Goal: Check status: Check status

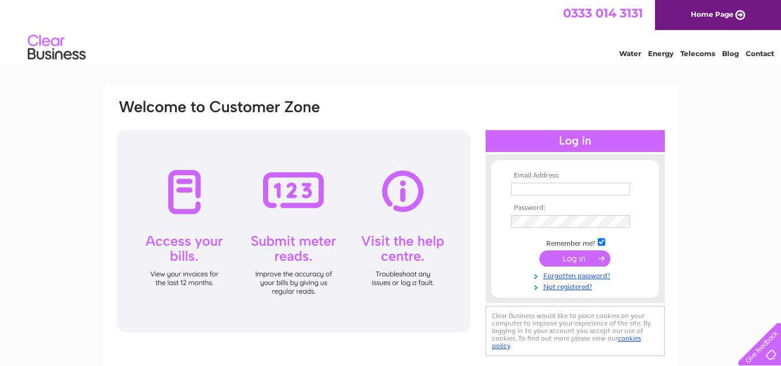
type input "[PERSON_NAME][EMAIL_ADDRESS][DOMAIN_NAME]"
click at [571, 260] on input "submit" at bounding box center [574, 258] width 71 height 16
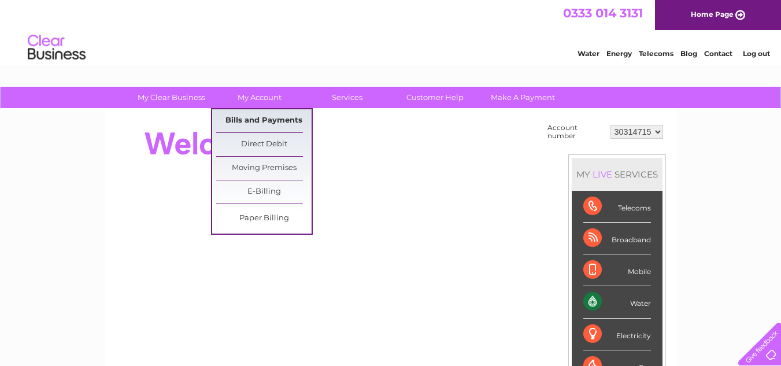
click at [256, 117] on link "Bills and Payments" at bounding box center [263, 120] width 95 height 23
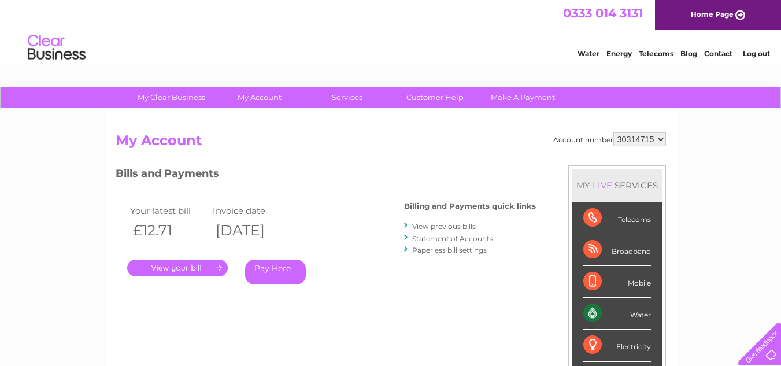
scroll to position [58, 0]
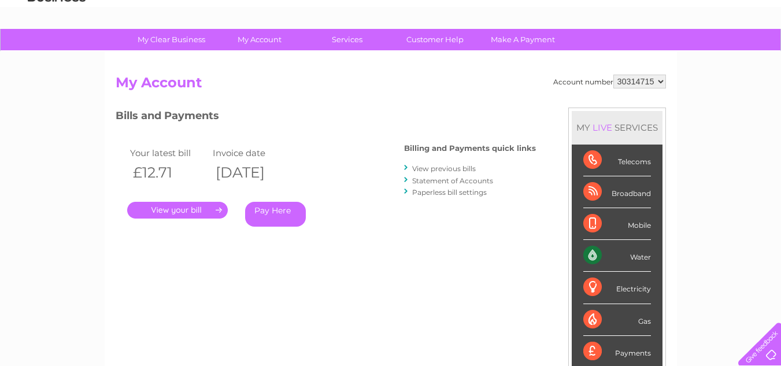
click at [275, 211] on link "Pay Here" at bounding box center [275, 214] width 61 height 25
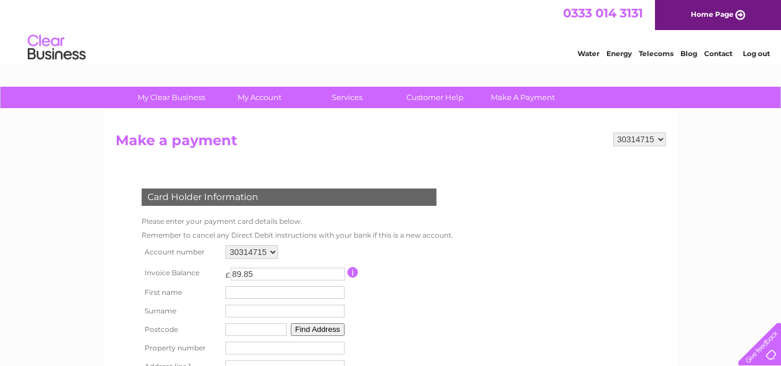
click at [754, 57] on link "Log out" at bounding box center [756, 53] width 27 height 9
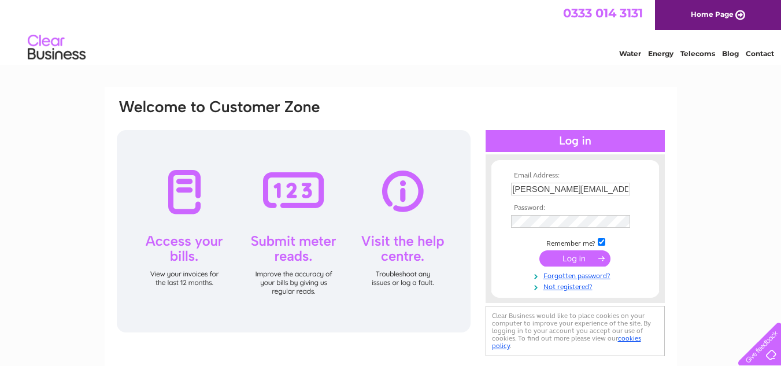
click at [553, 190] on input "[PERSON_NAME][EMAIL_ADDRESS][DOMAIN_NAME]" at bounding box center [570, 189] width 119 height 13
type input "[PERSON_NAME][EMAIL_ADDRESS][DOMAIN_NAME]"
click at [572, 261] on input "submit" at bounding box center [574, 258] width 71 height 16
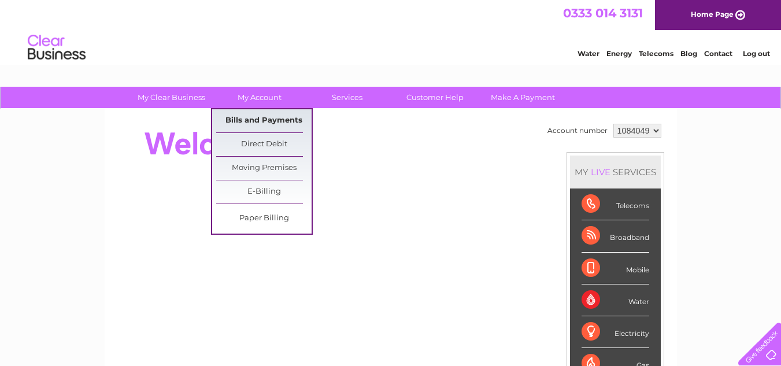
click at [258, 115] on link "Bills and Payments" at bounding box center [263, 120] width 95 height 23
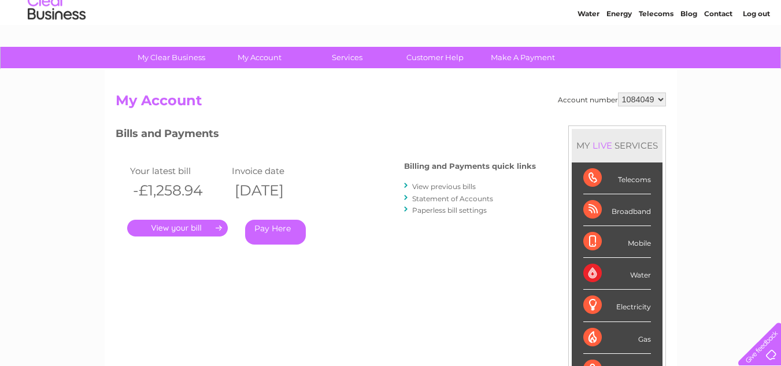
scroll to position [58, 0]
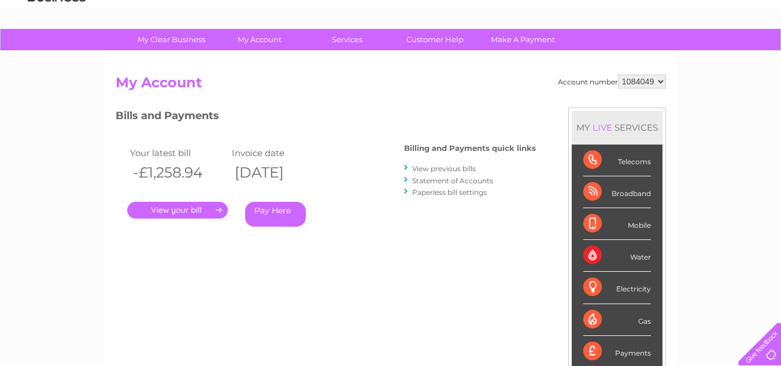
click at [426, 182] on link "Statement of Accounts" at bounding box center [452, 180] width 81 height 9
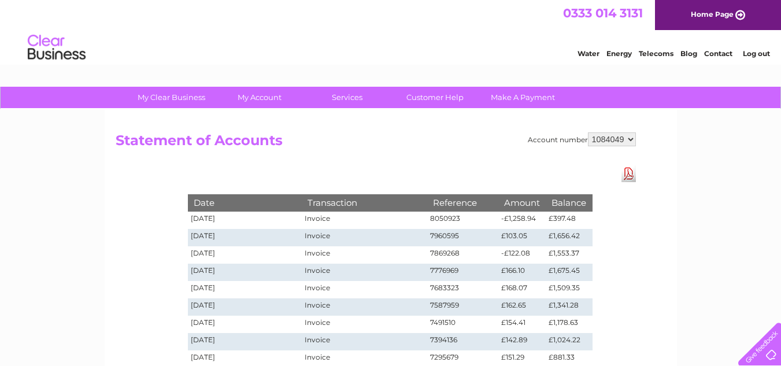
click at [749, 54] on link "Log out" at bounding box center [756, 53] width 27 height 9
